Goal: Find specific page/section: Find specific page/section

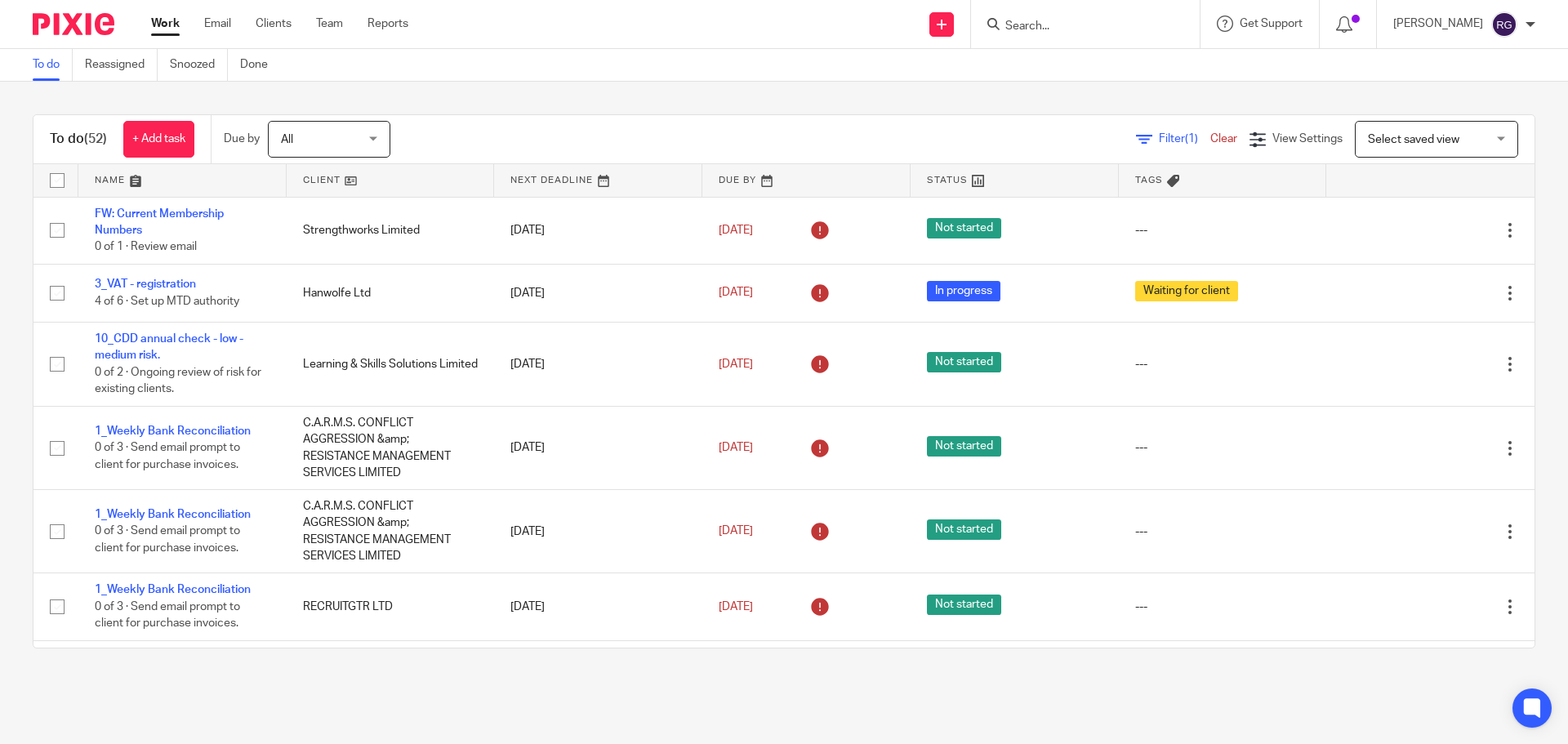
scroll to position [15, 0]
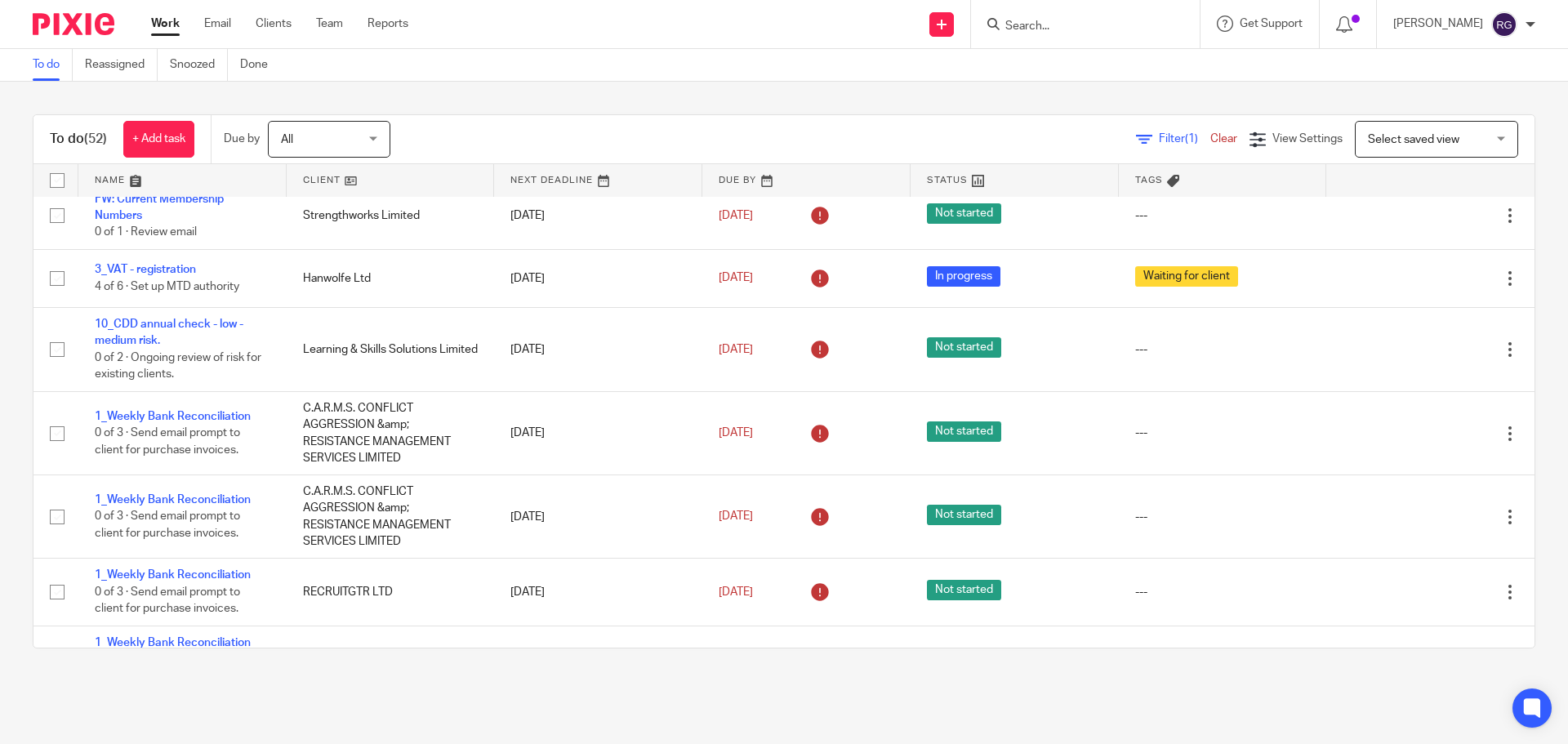
click at [1051, 22] on input "Search" at bounding box center [1077, 27] width 147 height 15
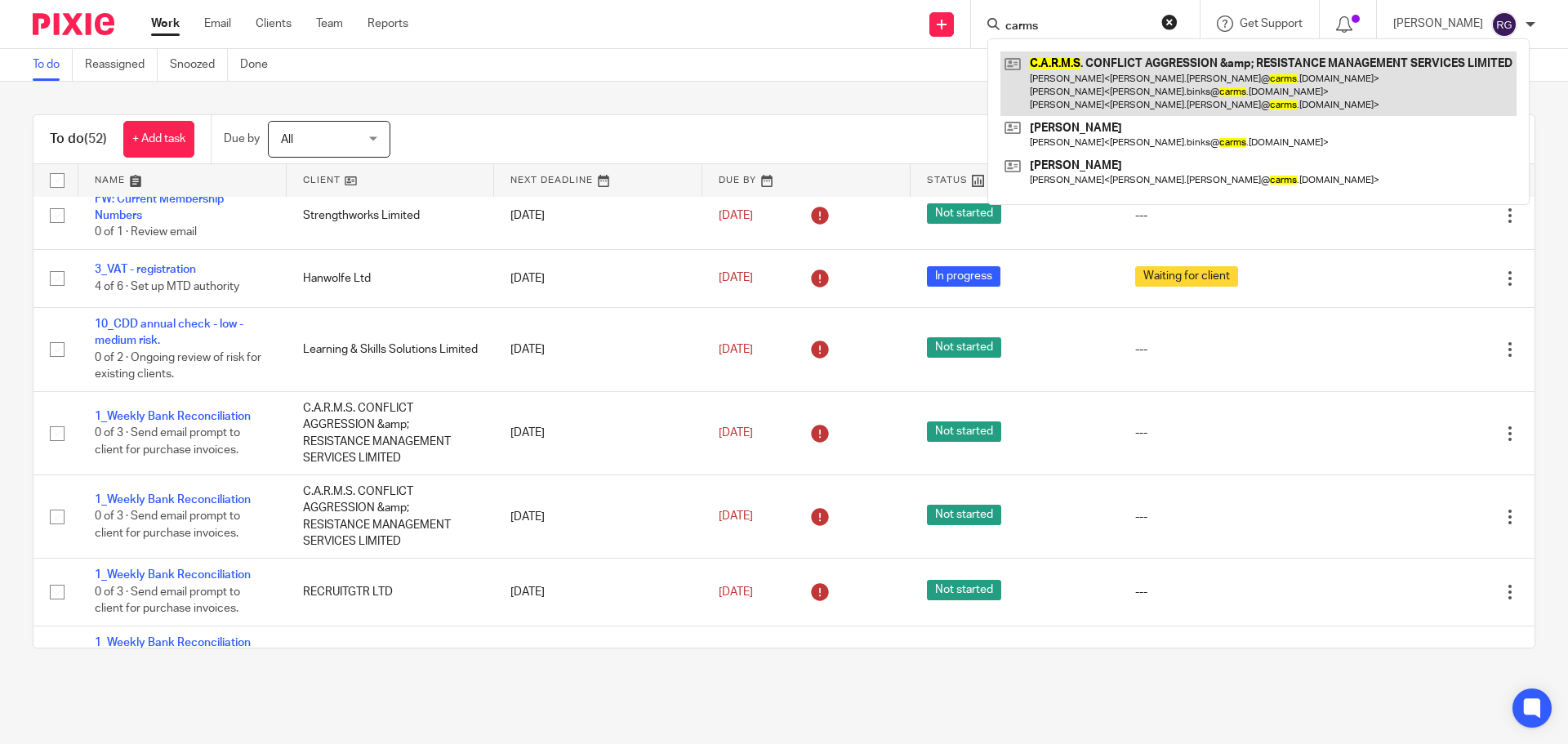
type input "carms"
click at [1111, 71] on link at bounding box center [1258, 84] width 516 height 65
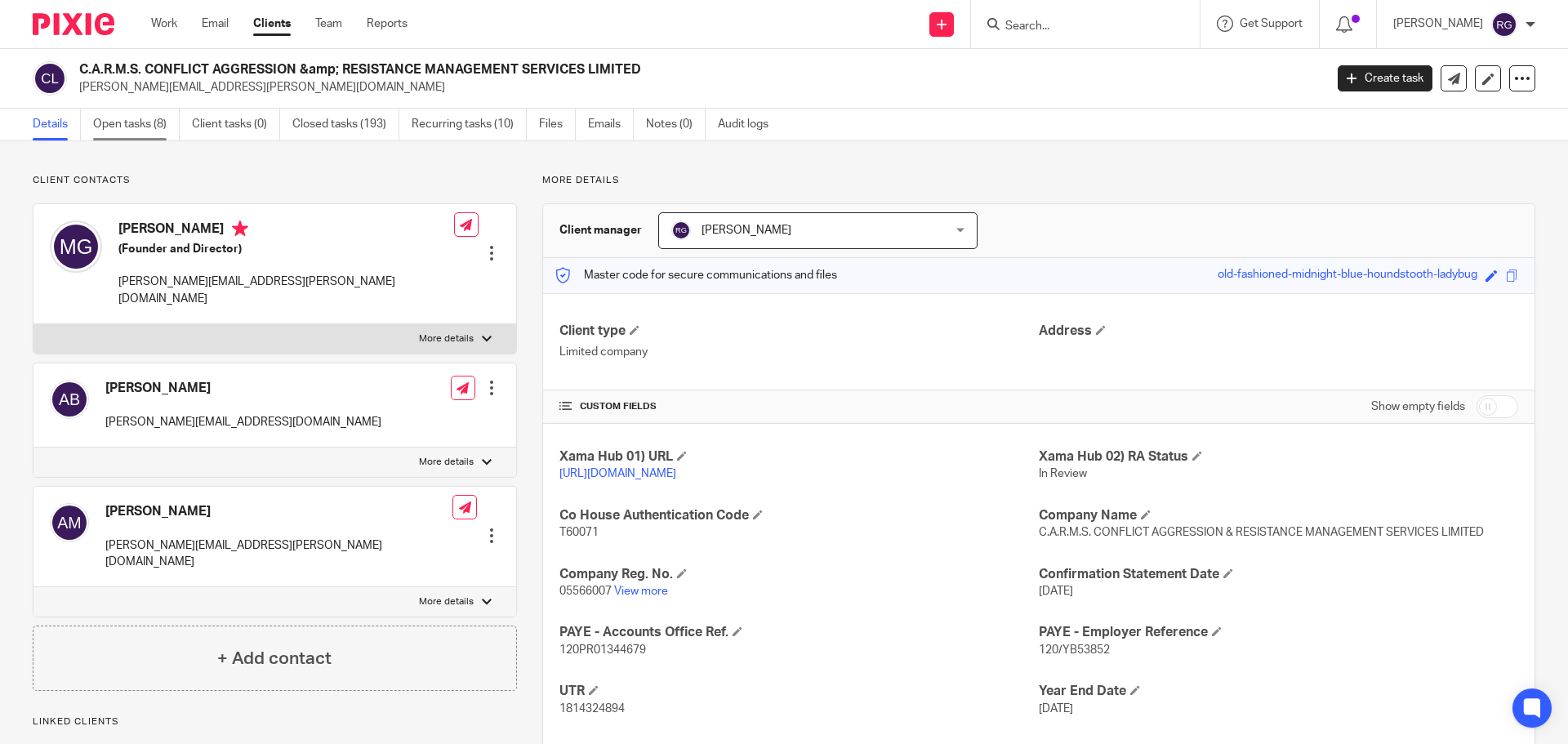
click at [146, 121] on link "Open tasks (8)" at bounding box center [136, 125] width 86 height 32
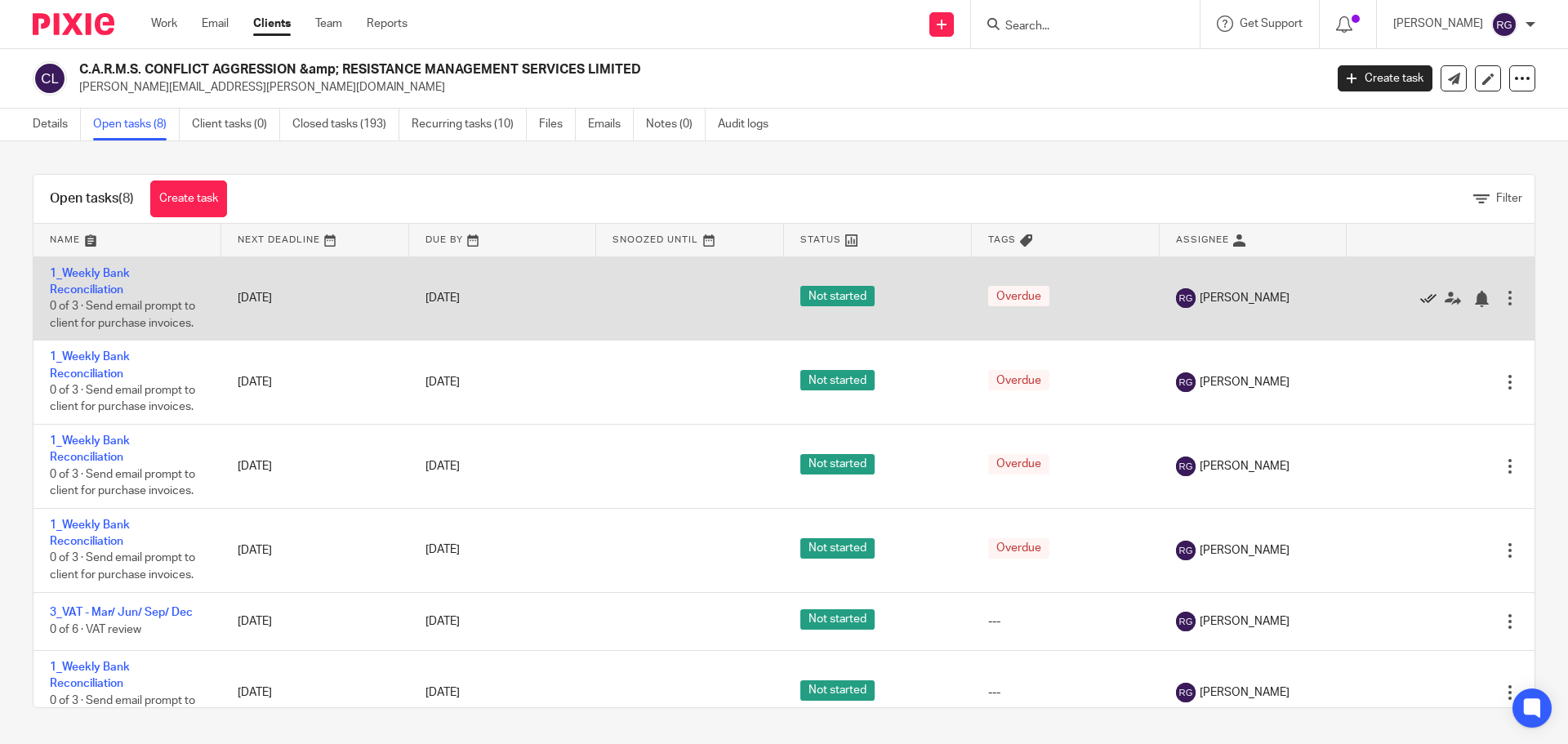
click at [1420, 297] on icon at bounding box center [1427, 299] width 16 height 16
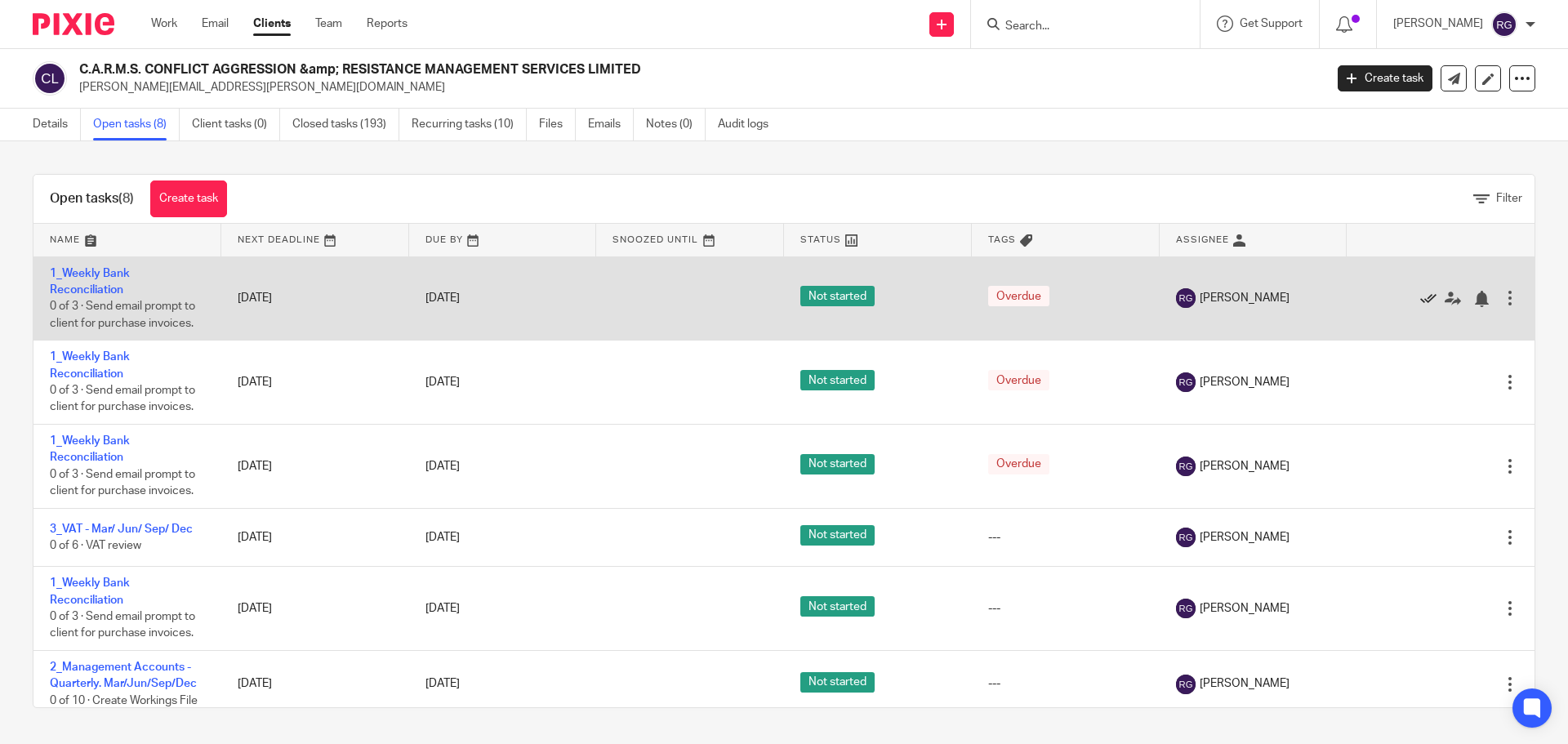
click at [1420, 294] on icon at bounding box center [1427, 299] width 16 height 16
